Goal: Task Accomplishment & Management: Manage account settings

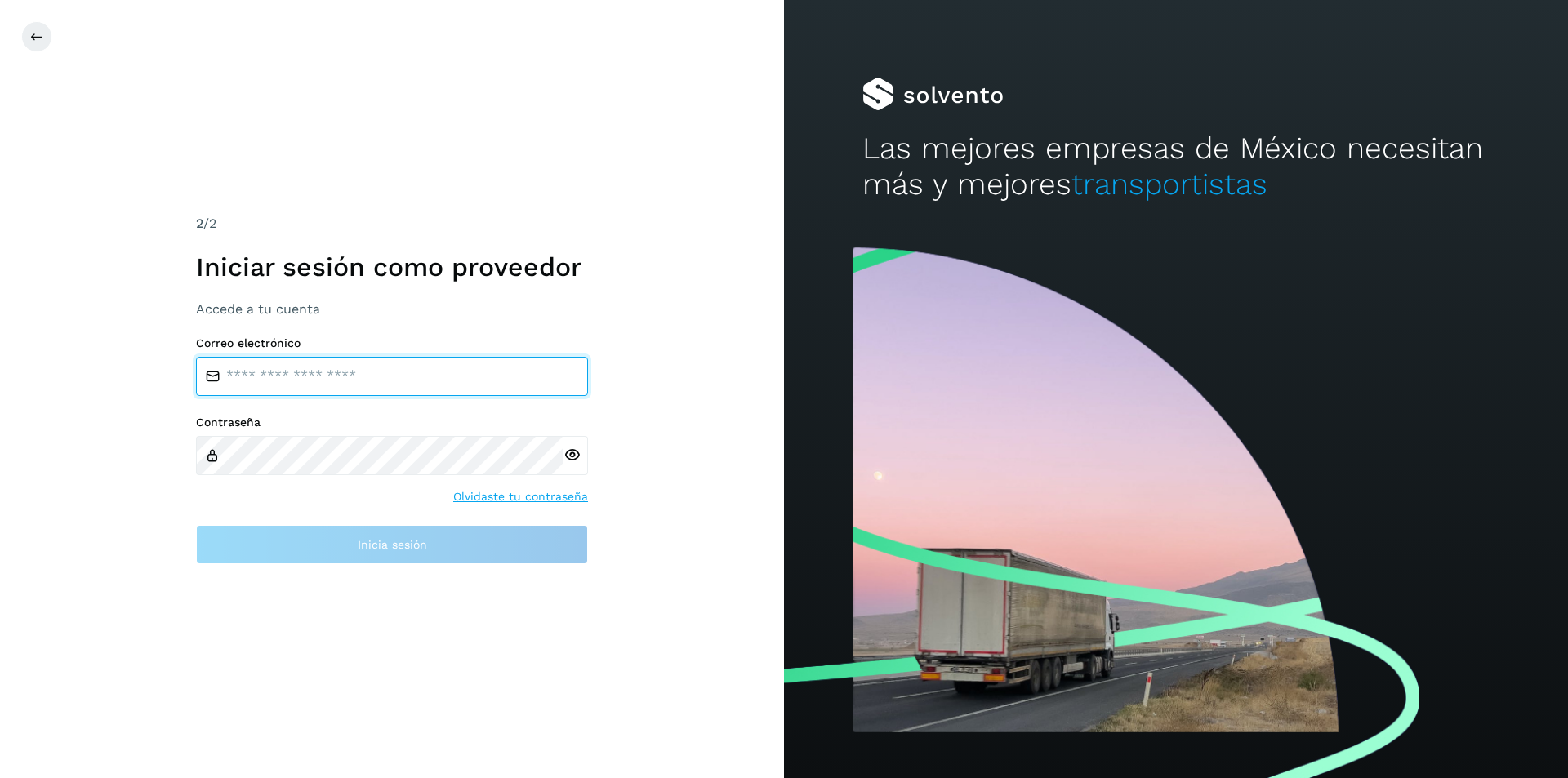
type input "**********"
click at [366, 372] on input "**********" at bounding box center [391, 377] width 392 height 39
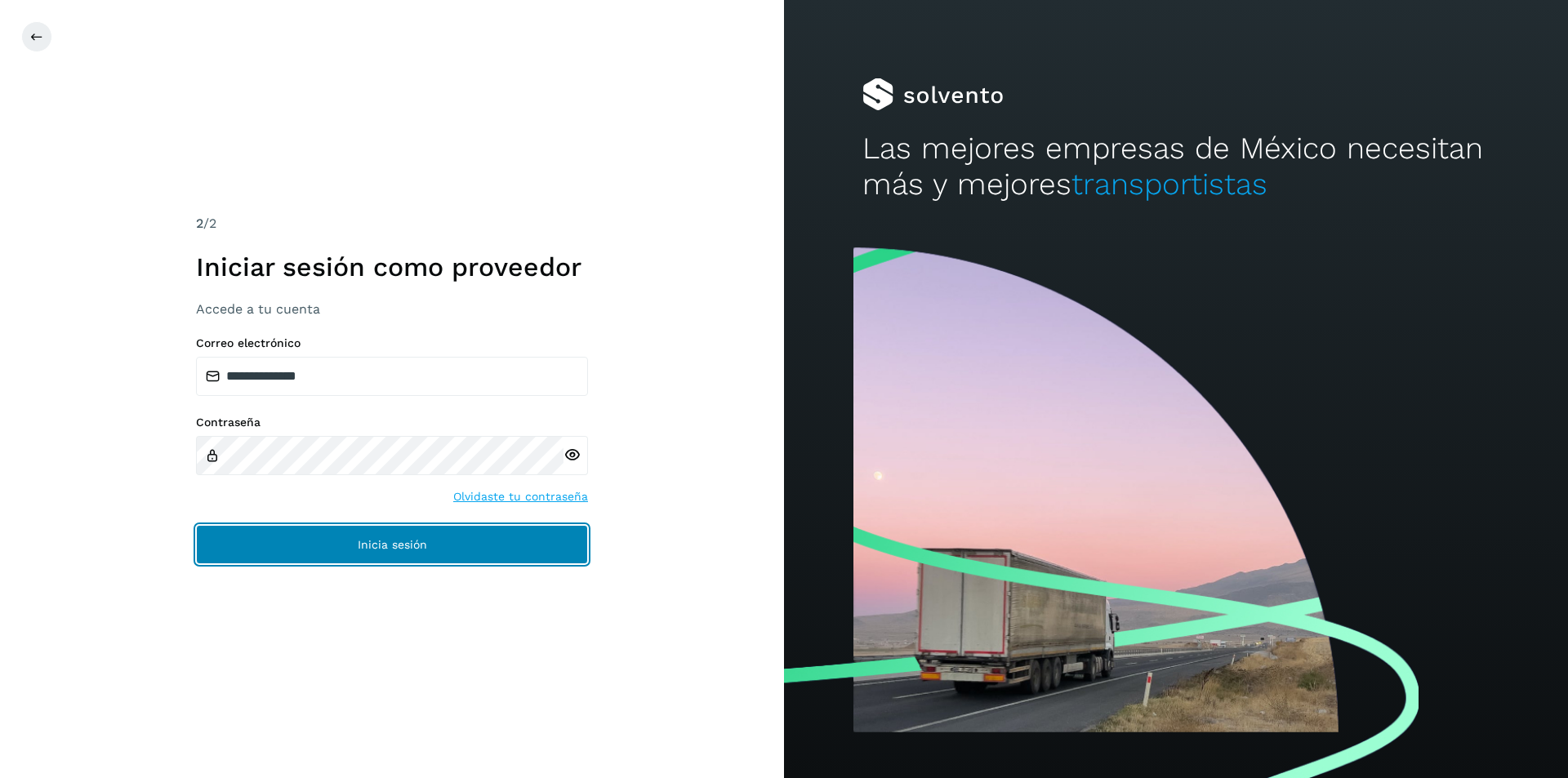
drag, startPoint x: 391, startPoint y: 546, endPoint x: 699, endPoint y: 548, distance: 308.0
click at [394, 546] on span "Inicia sesión" at bounding box center [392, 544] width 70 height 11
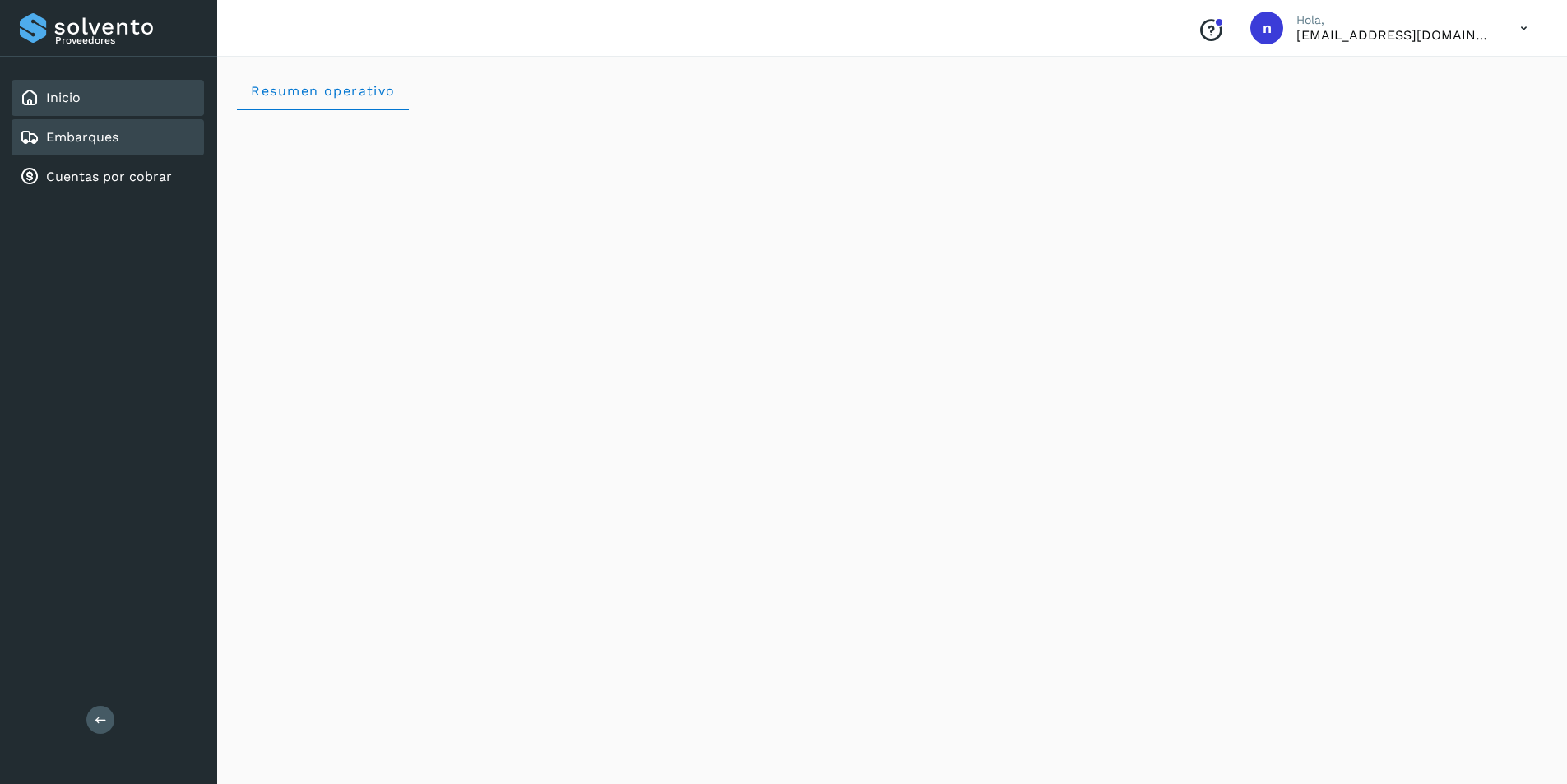
click at [99, 125] on div "Embarques" at bounding box center [107, 137] width 193 height 36
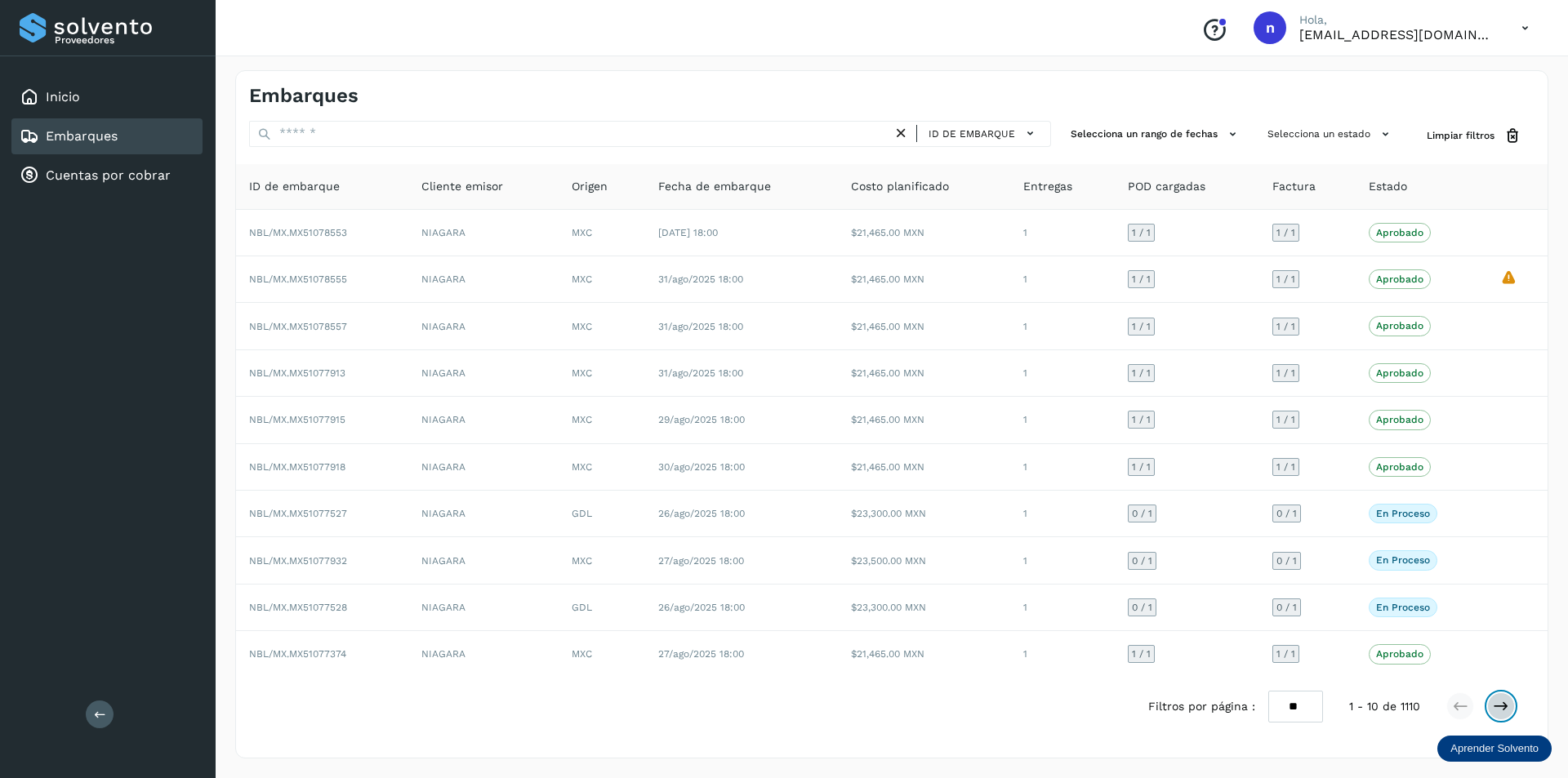
click at [1509, 706] on button at bounding box center [1500, 706] width 27 height 27
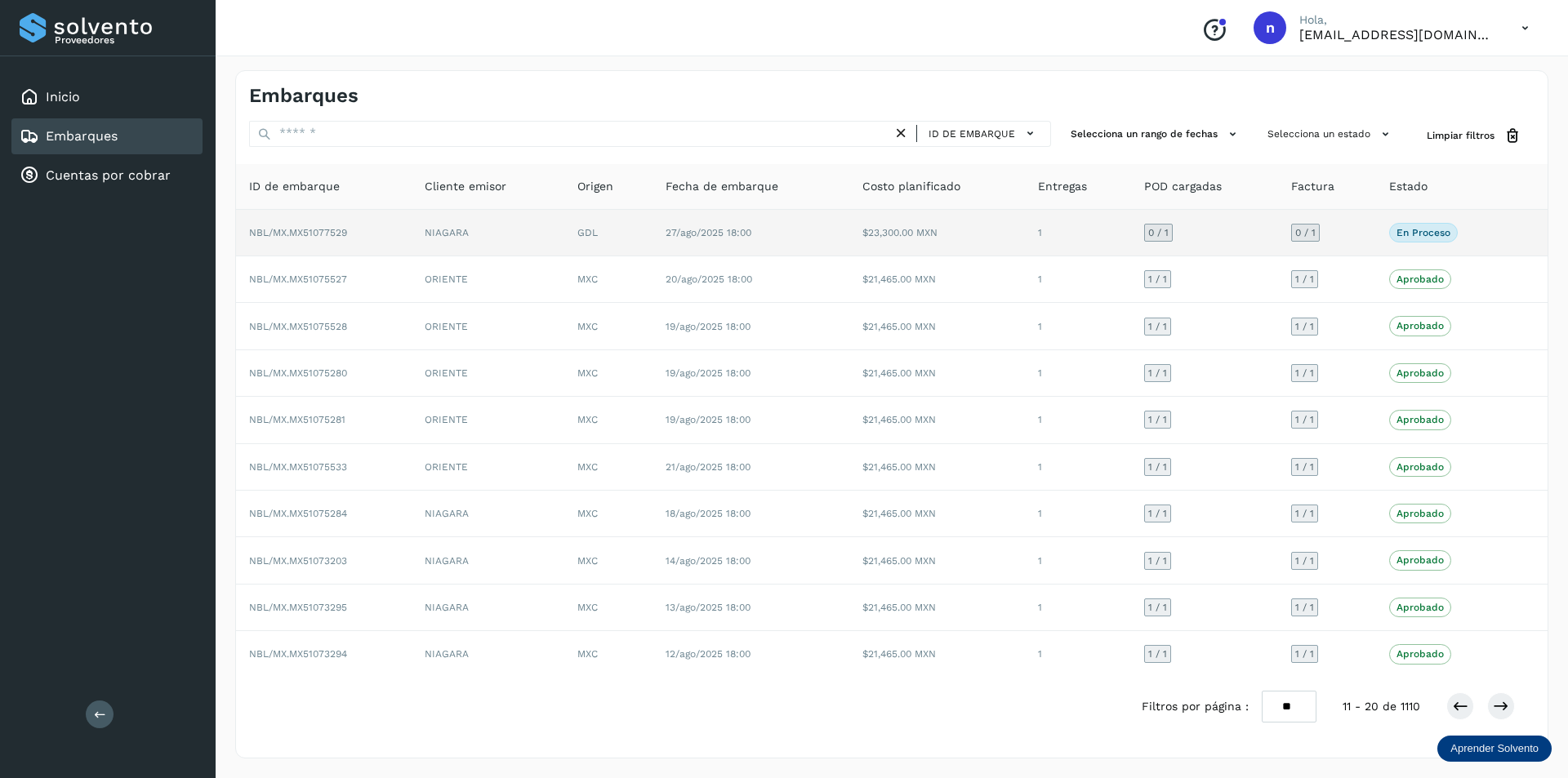
click at [333, 226] on span "NBL/MX.MX51077529" at bounding box center [298, 232] width 98 height 11
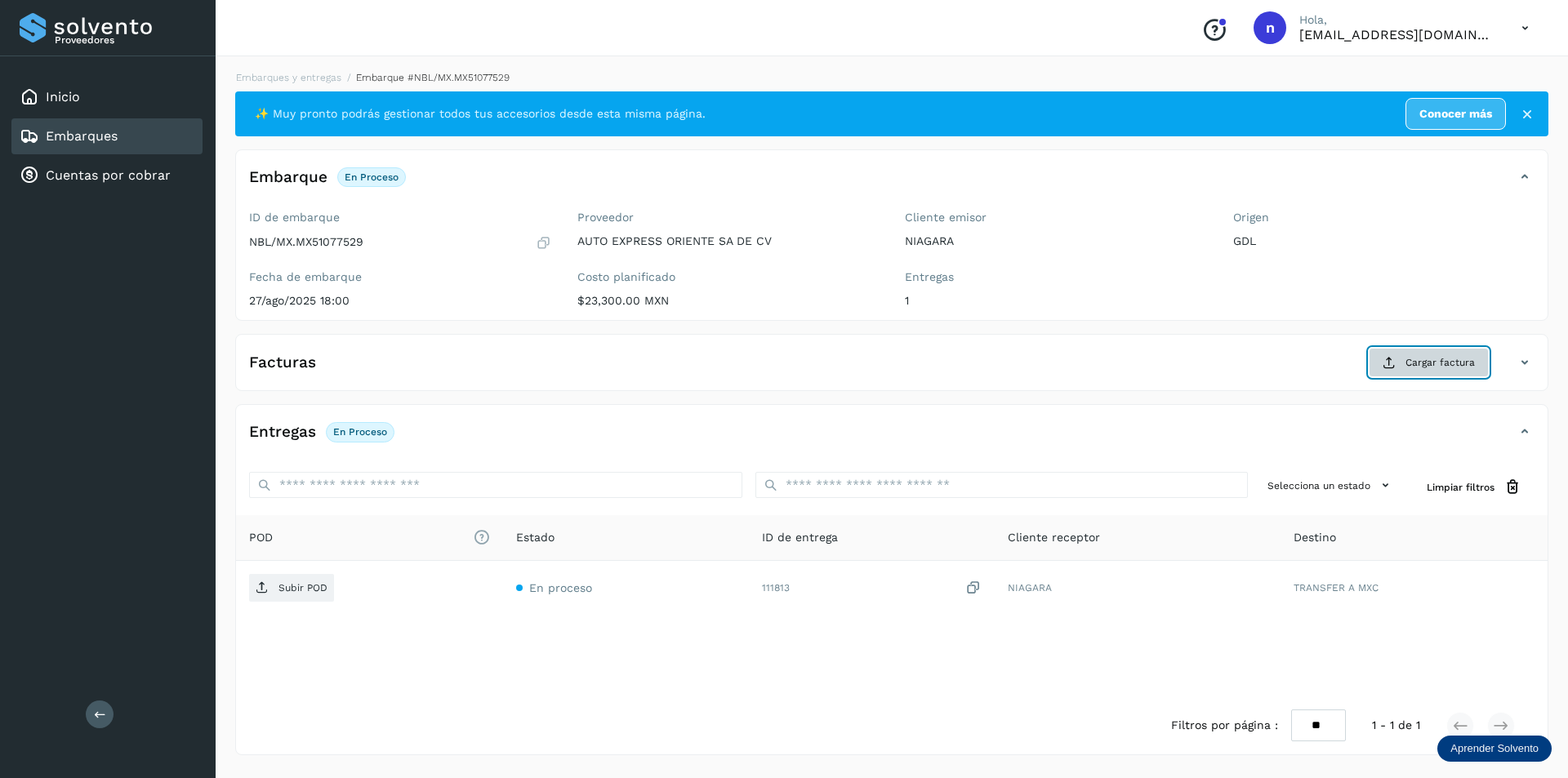
click at [1452, 363] on span "Cargar factura" at bounding box center [1439, 362] width 70 height 15
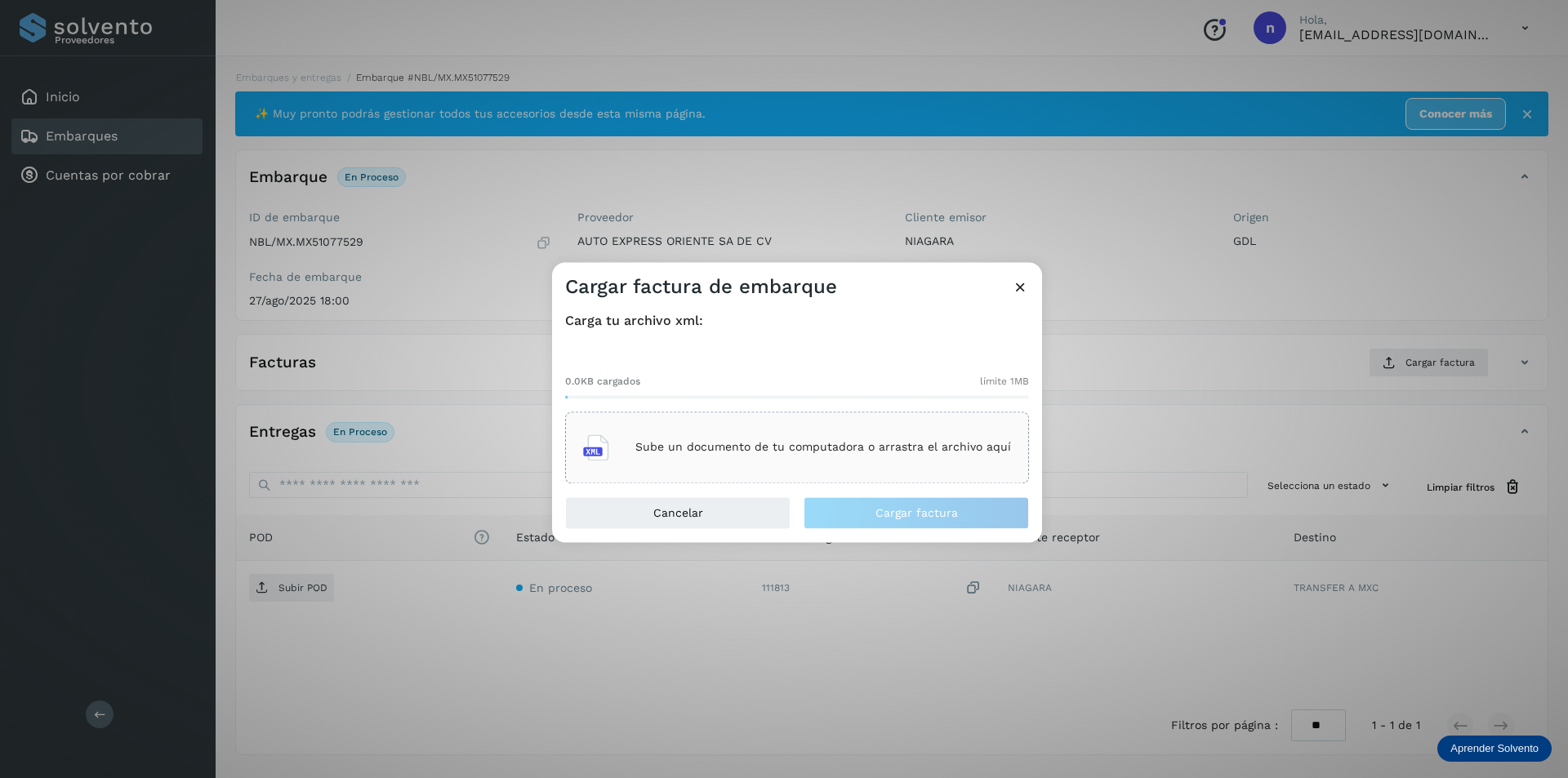
click at [784, 447] on p "Sube un documento de tu computadora o arrastra el archivo aquí" at bounding box center [823, 448] width 376 height 14
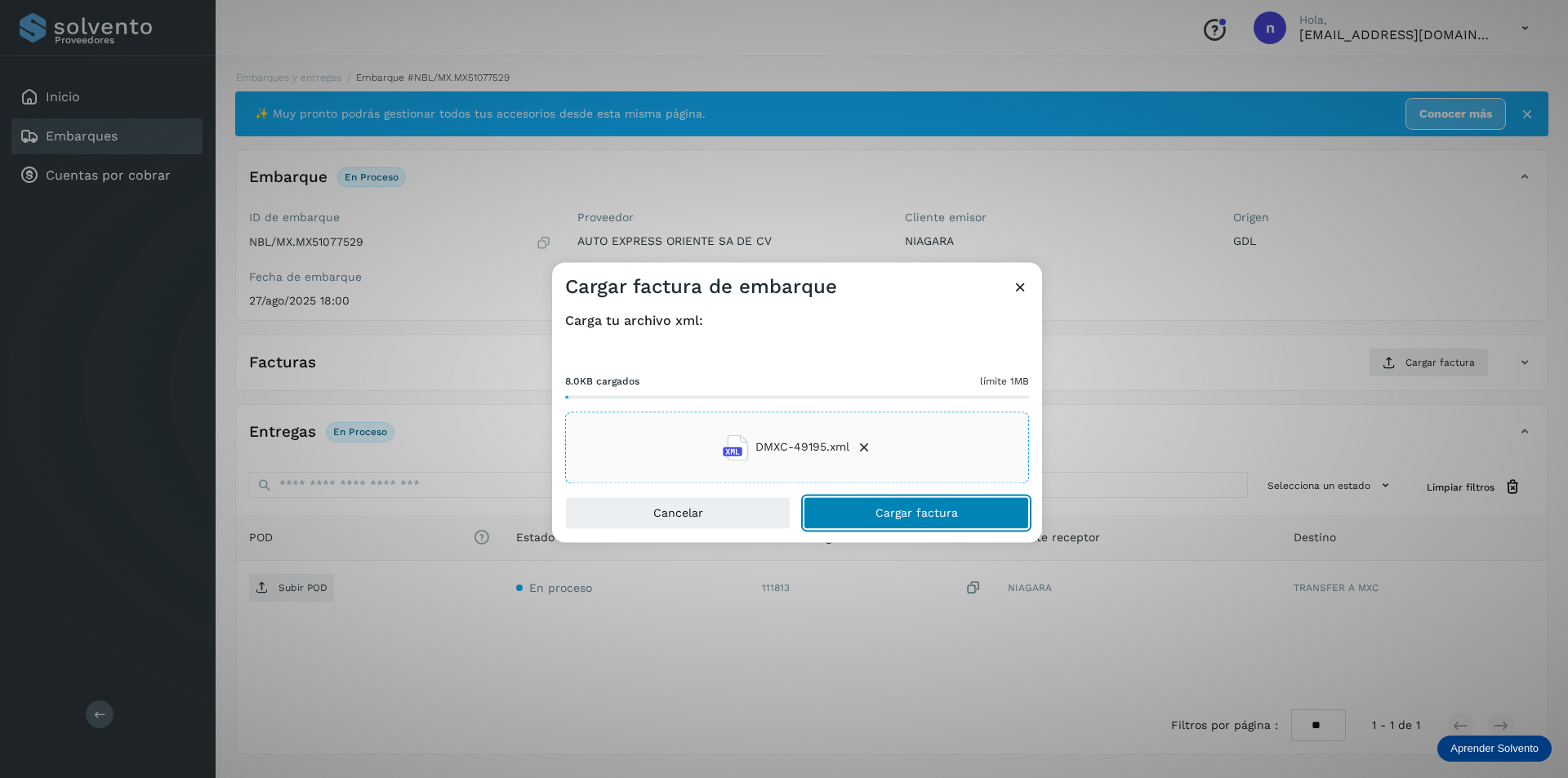
click at [911, 512] on span "Cargar factura" at bounding box center [917, 512] width 82 height 11
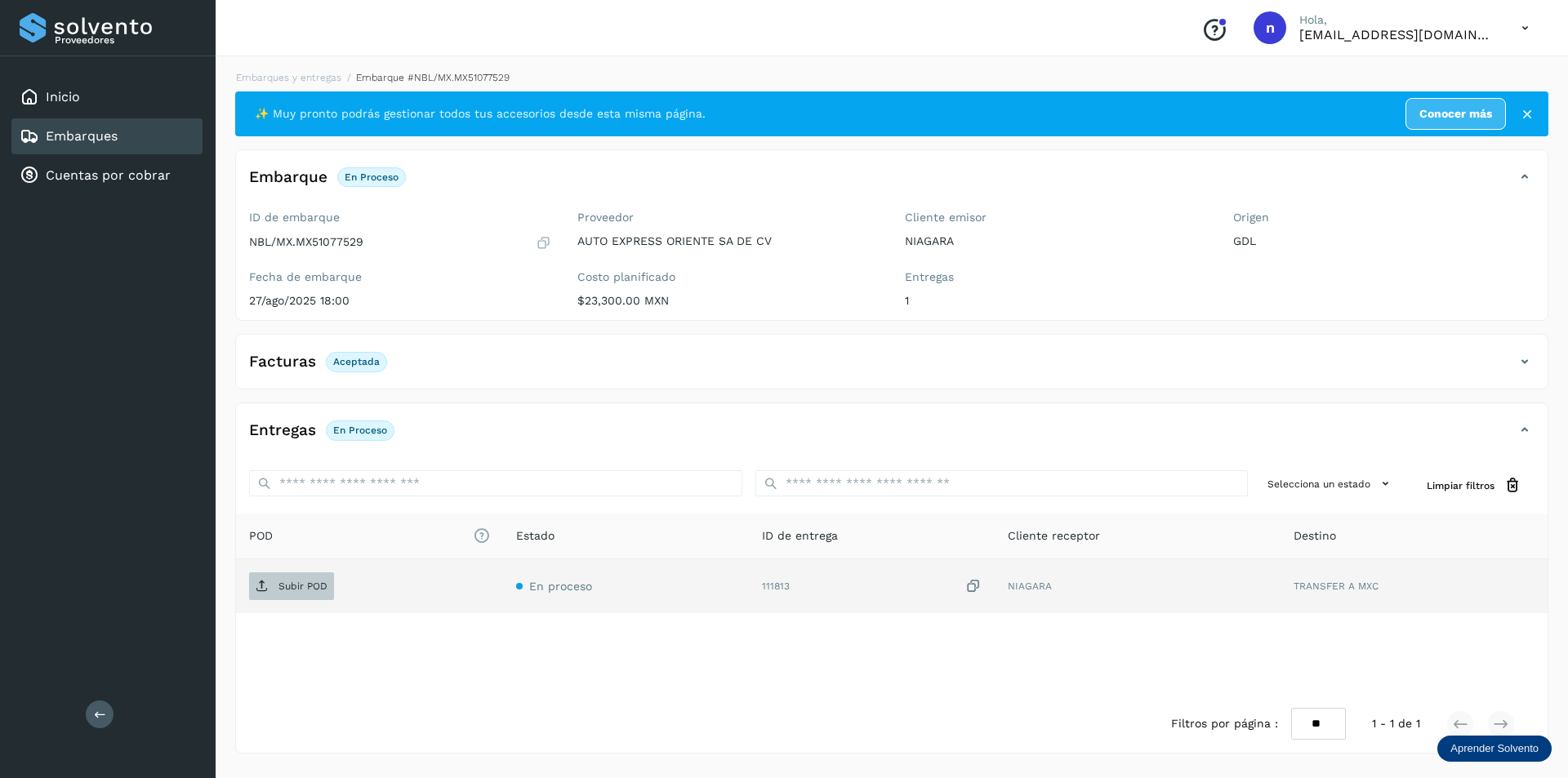
click at [305, 584] on p "Subir POD" at bounding box center [302, 585] width 49 height 11
click at [88, 128] on link "Embarques" at bounding box center [82, 136] width 72 height 15
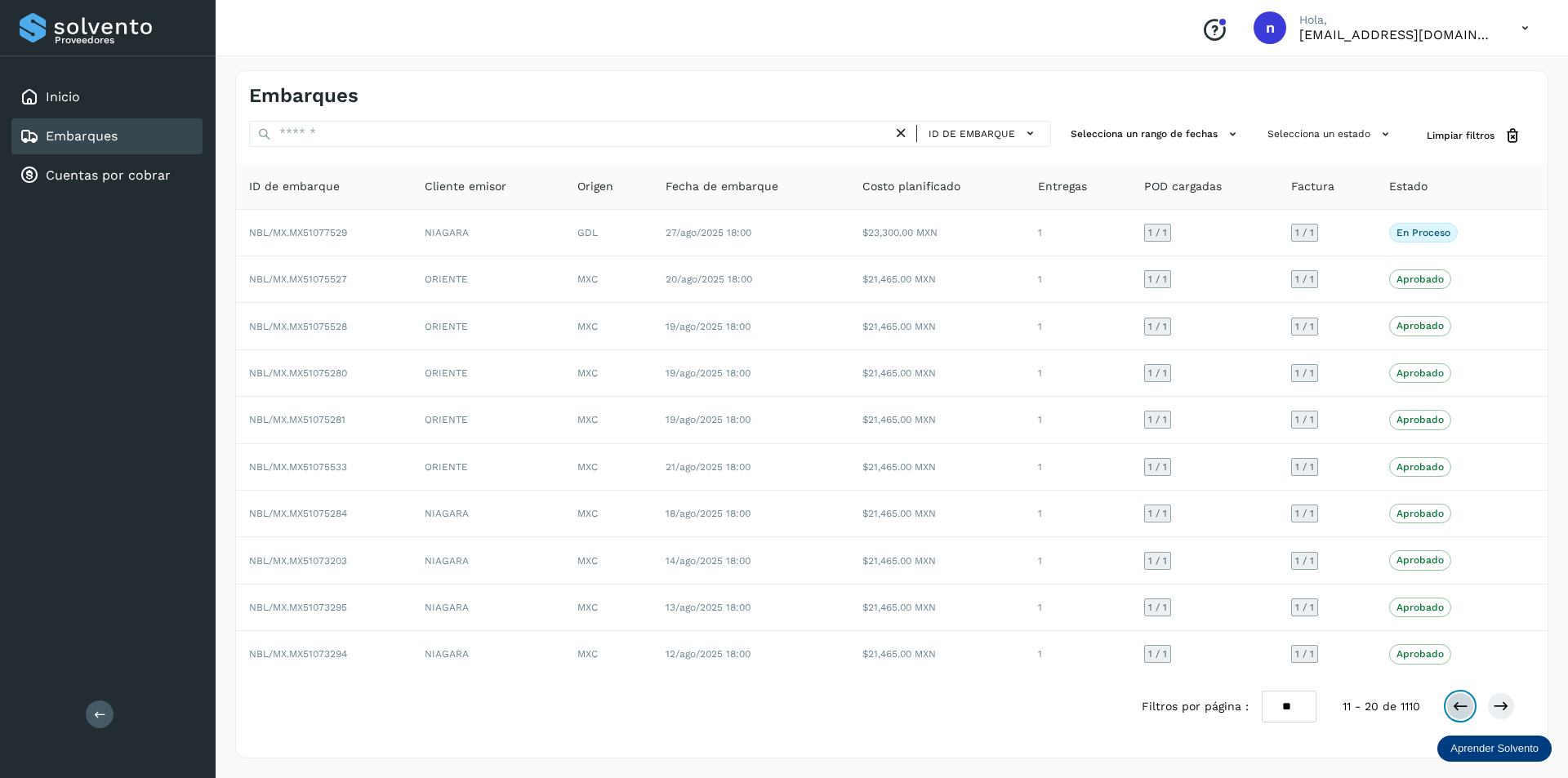
click at [1462, 704] on icon at bounding box center [1460, 705] width 16 height 16
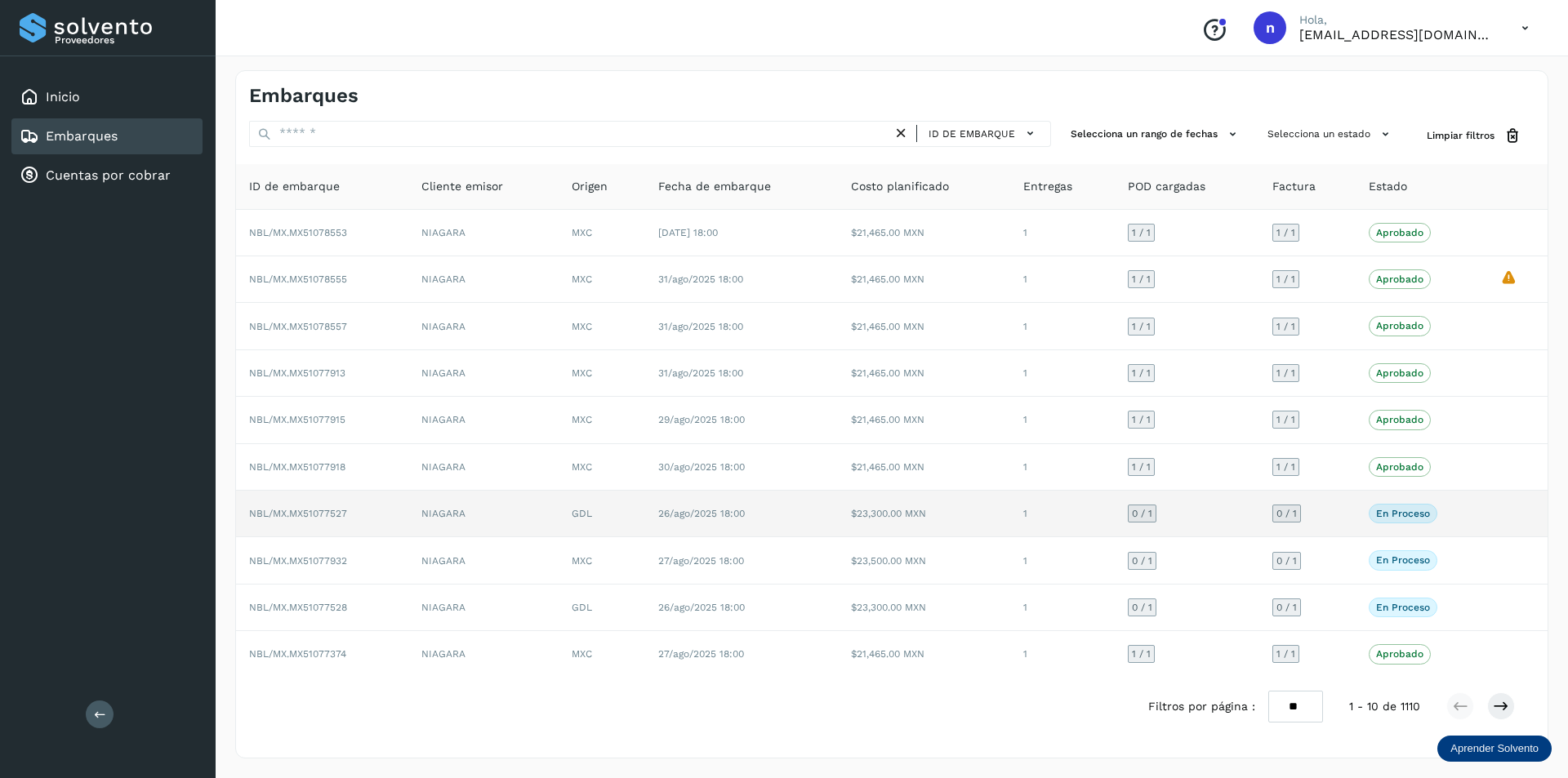
click at [310, 506] on td "NBL/MX.MX51077527" at bounding box center [322, 514] width 173 height 46
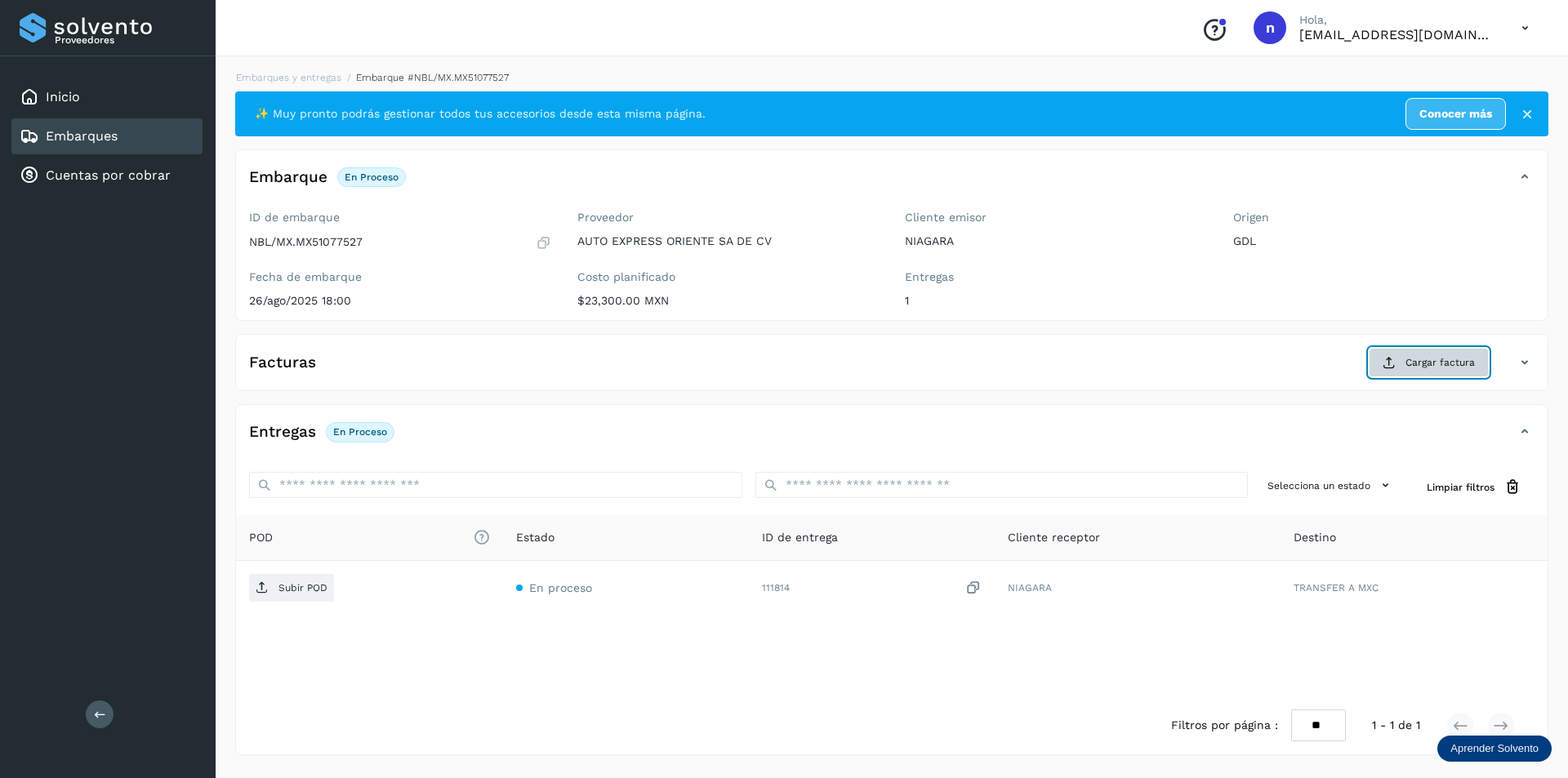
click at [1426, 358] on span "Cargar factura" at bounding box center [1439, 362] width 70 height 15
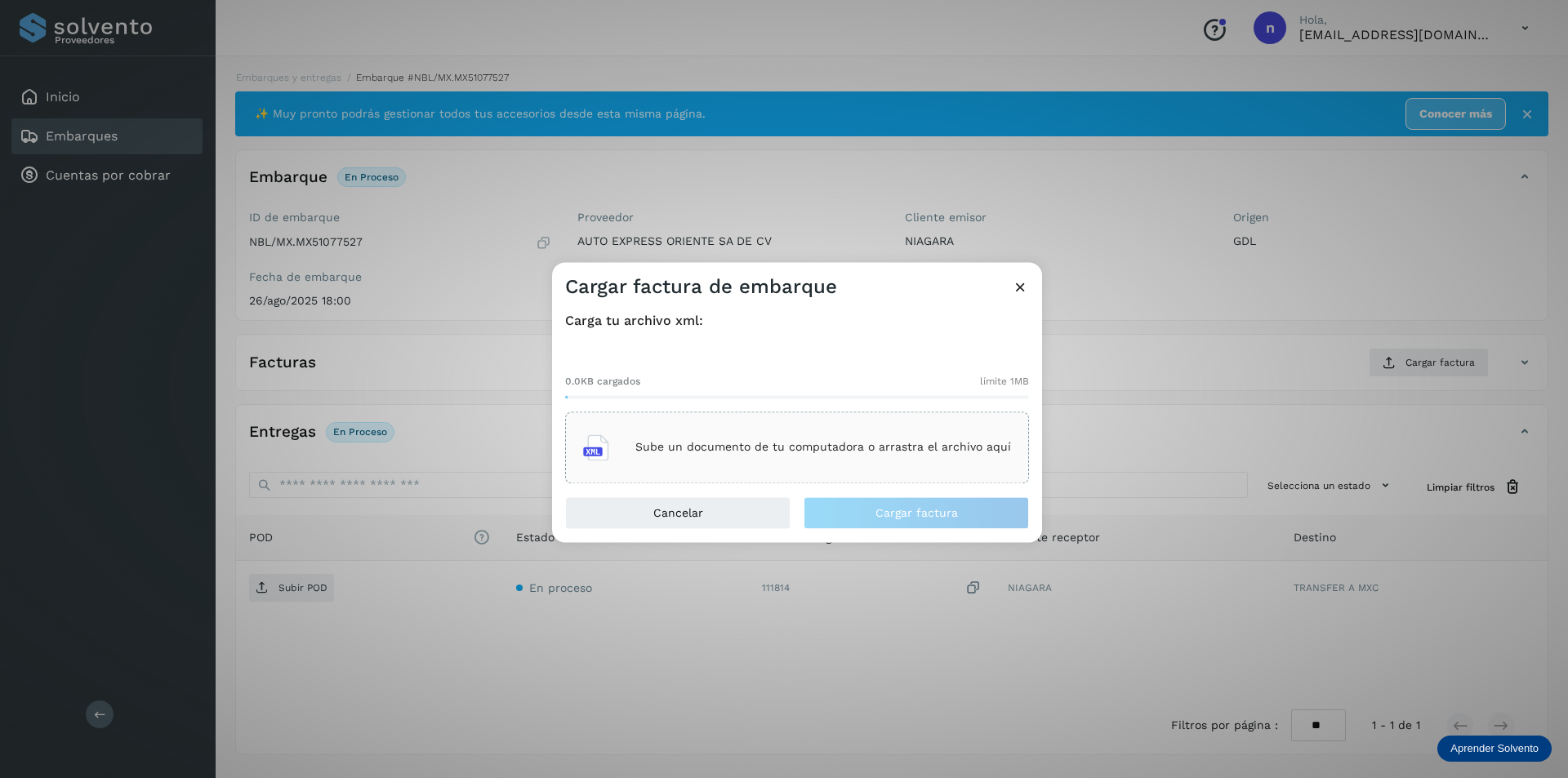
click at [805, 445] on p "Sube un documento de tu computadora o arrastra el archivo aquí" at bounding box center [823, 448] width 376 height 14
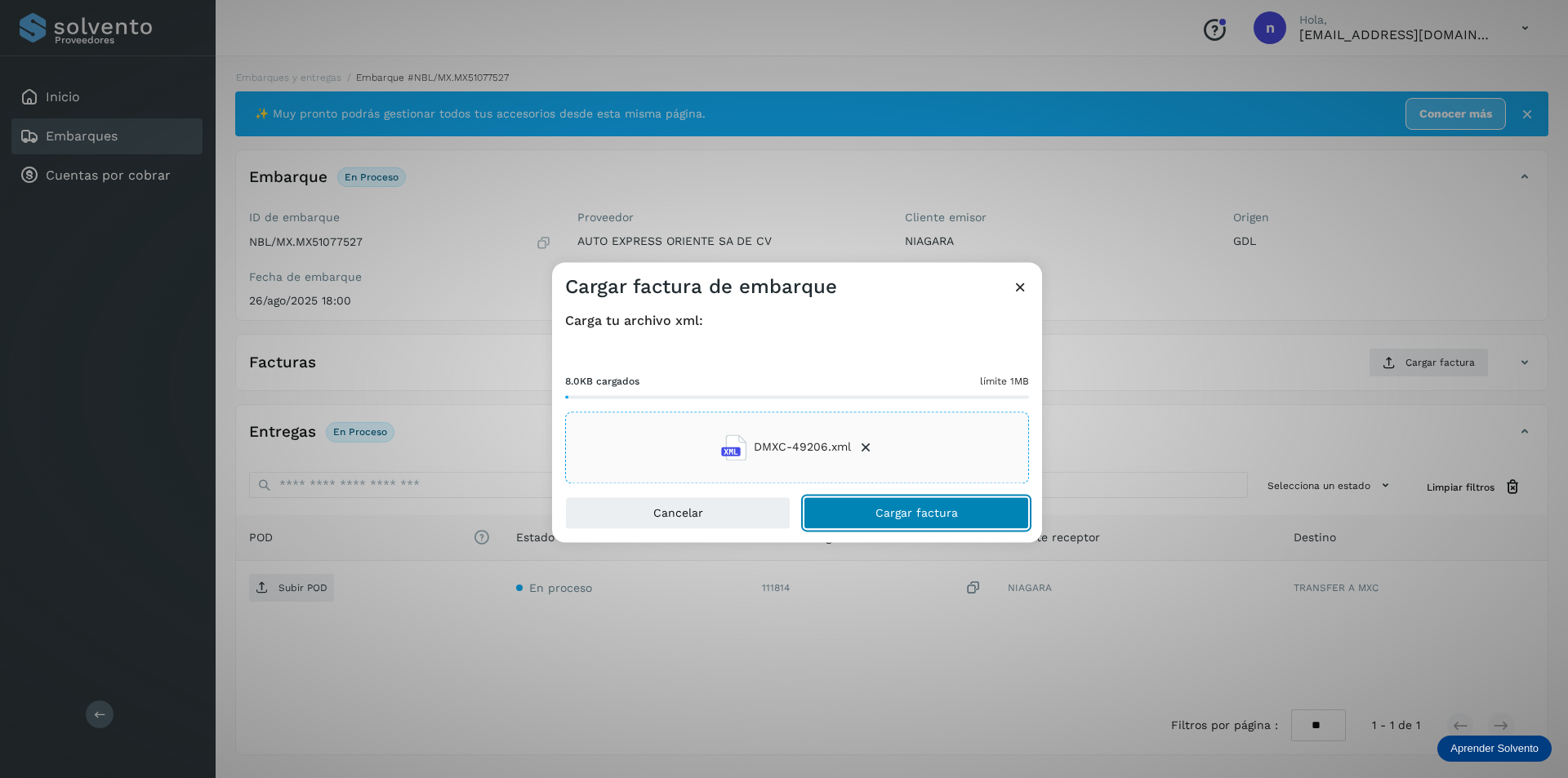
click at [881, 504] on button "Cargar factura" at bounding box center [916, 512] width 226 height 33
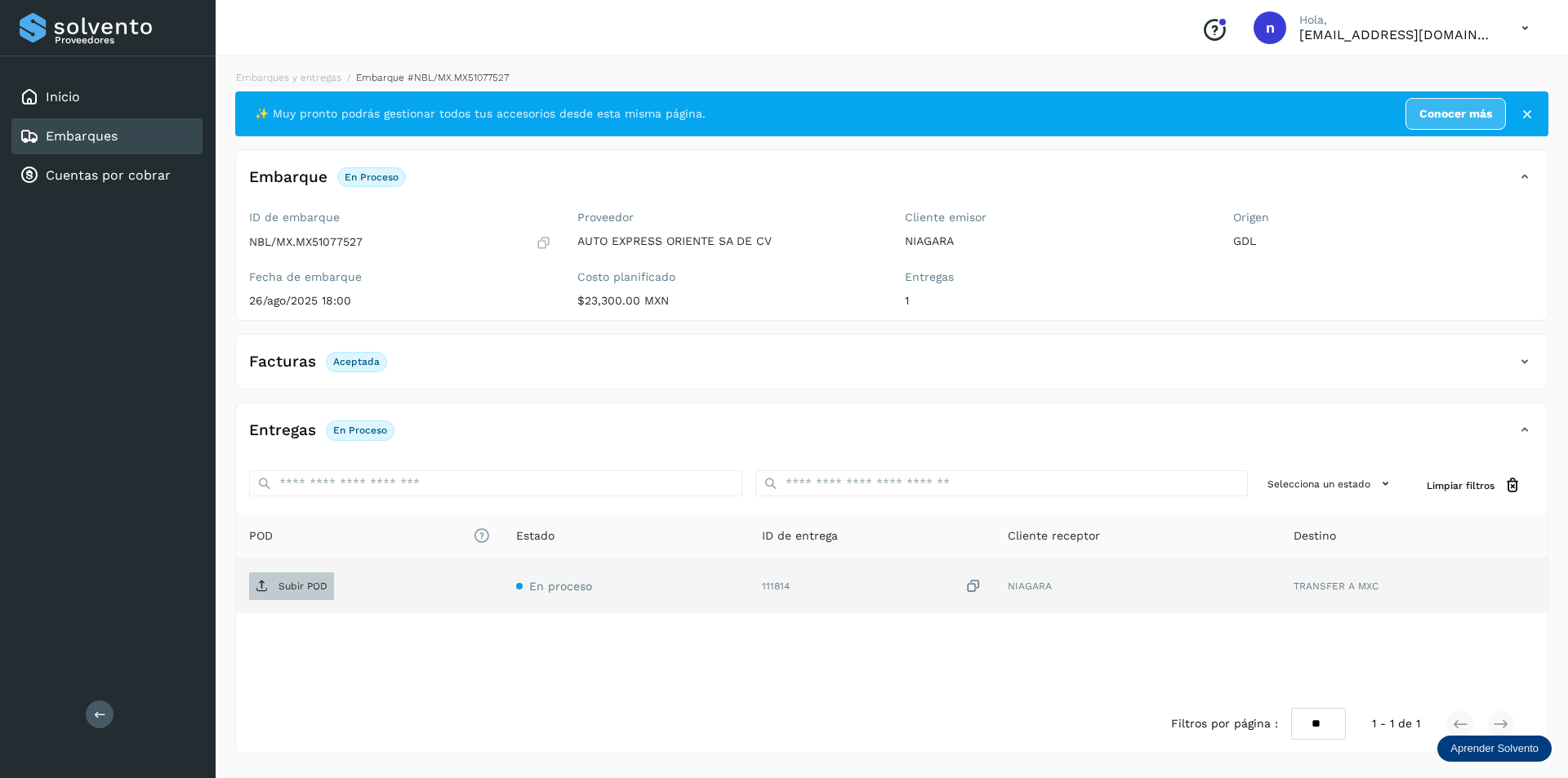
click at [306, 588] on p "Subir POD" at bounding box center [302, 585] width 49 height 11
click at [1524, 28] on icon at bounding box center [1524, 27] width 33 height 33
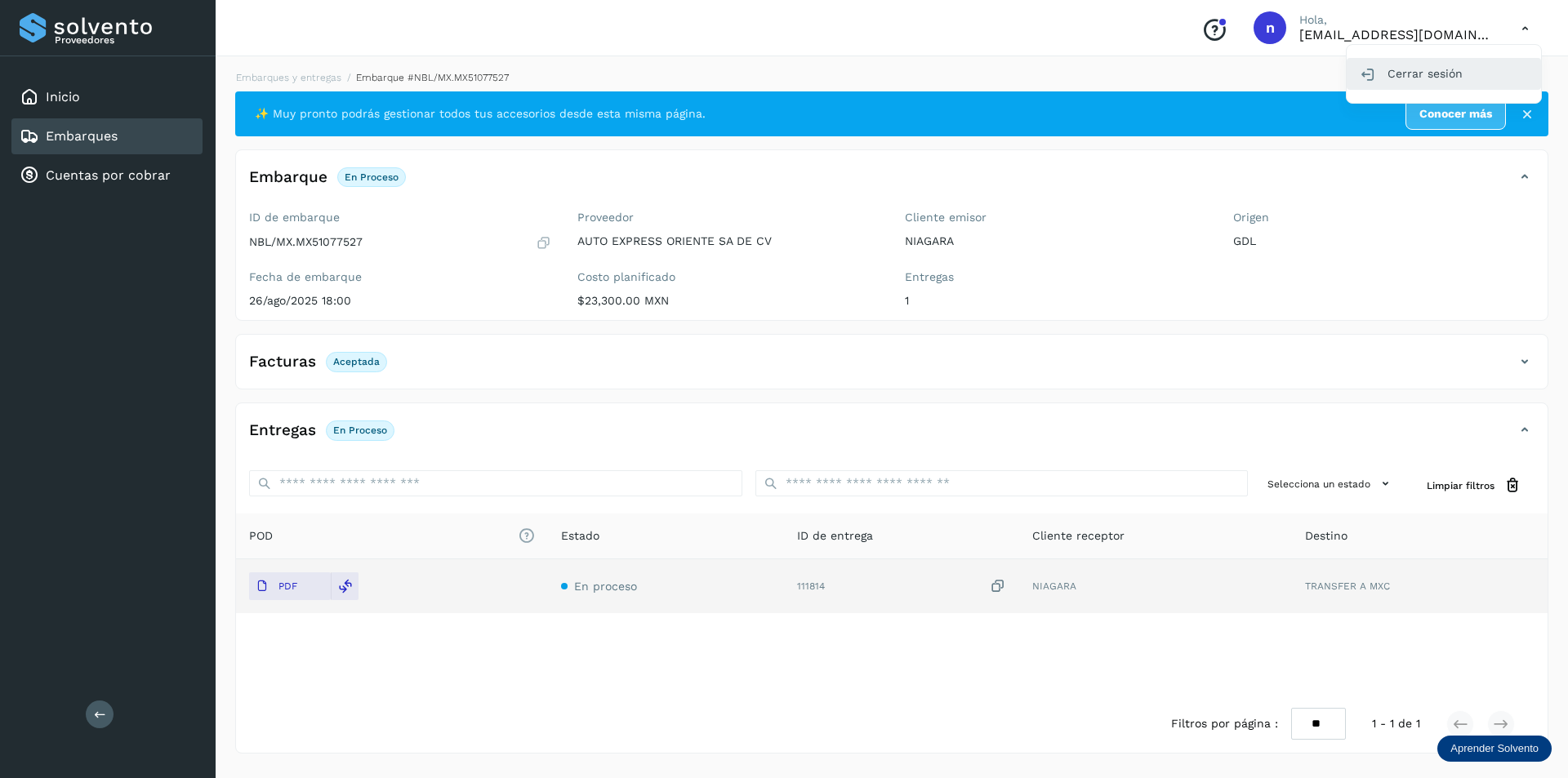
click at [1418, 74] on div "Cerrar sesión" at bounding box center [1444, 74] width 194 height 31
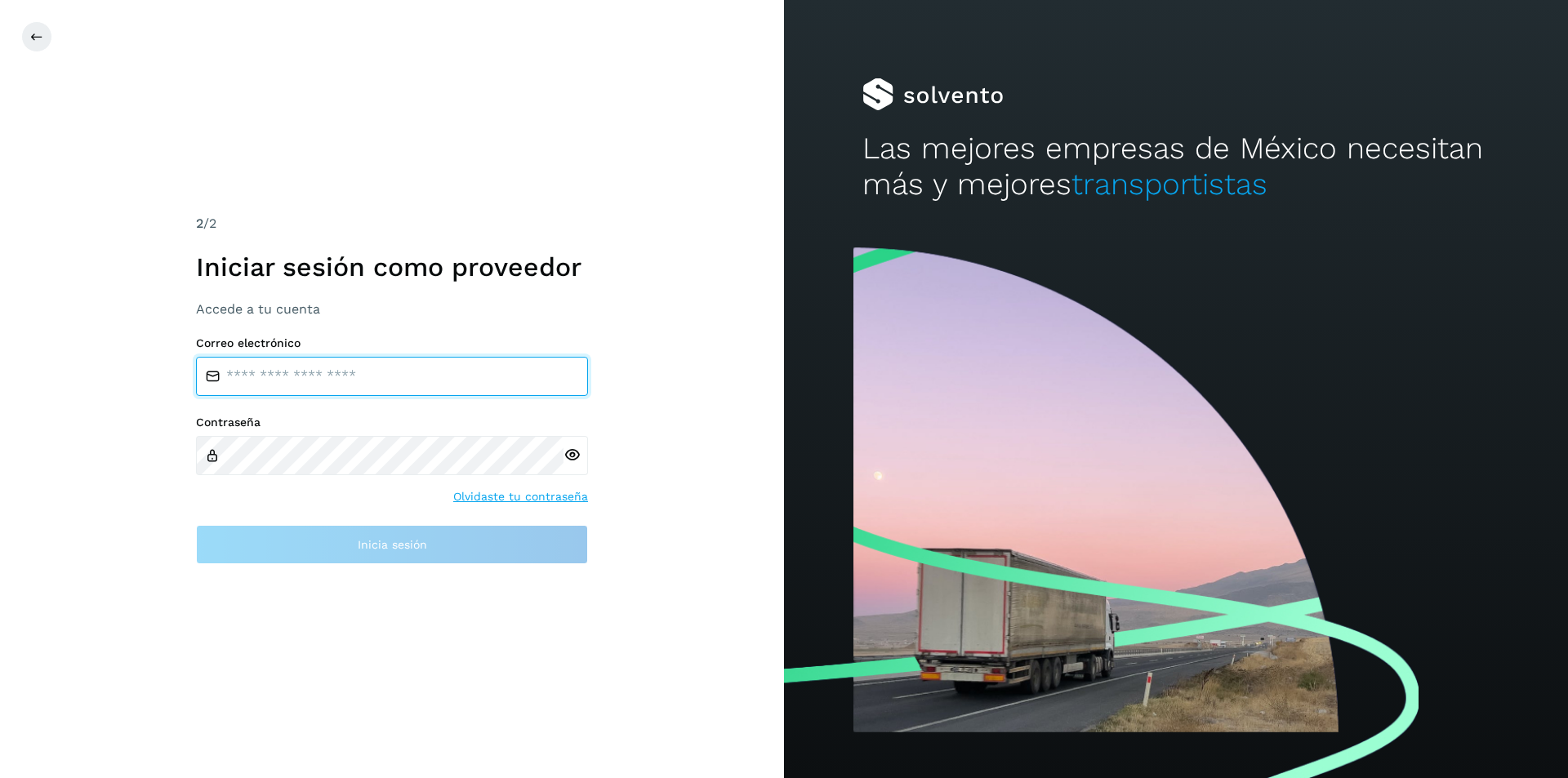
type input "**********"
